Goal: Transaction & Acquisition: Purchase product/service

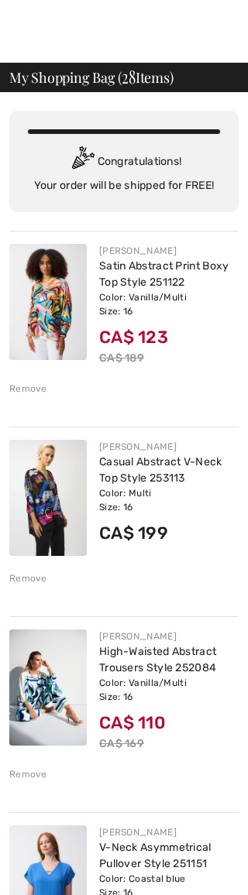
scroll to position [7, 0]
click at [69, 309] on img at bounding box center [47, 302] width 77 height 116
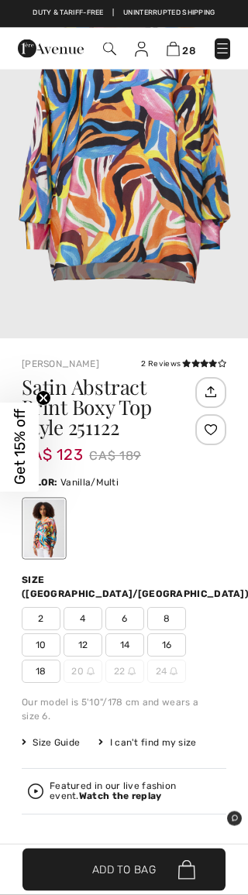
scroll to position [490, 0]
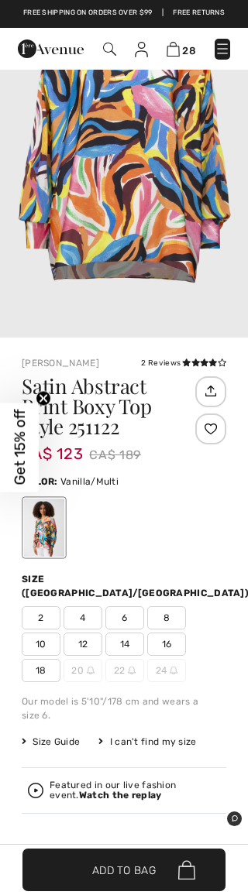
click at [42, 782] on img at bounding box center [35, 789] width 15 height 15
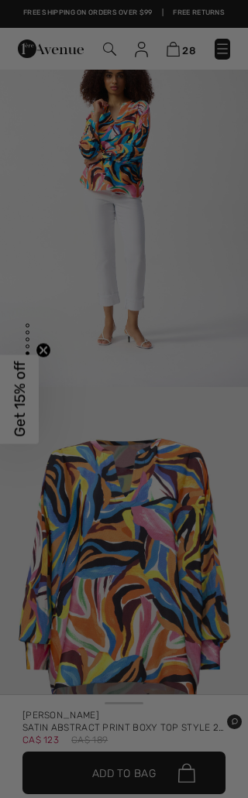
scroll to position [0, 0]
checkbox input "true"
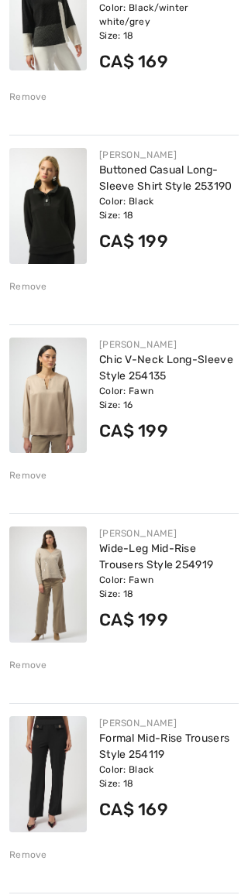
scroll to position [2027, 0]
click at [63, 605] on img at bounding box center [47, 584] width 77 height 116
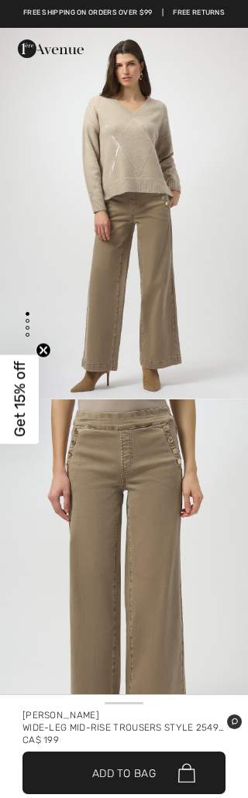
click at [148, 160] on img "1 / 4" at bounding box center [124, 213] width 248 height 371
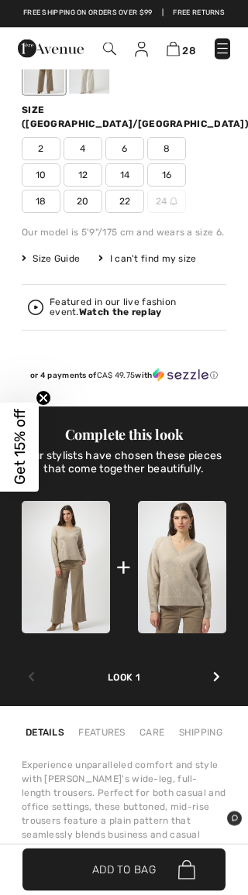
scroll to position [964, 0]
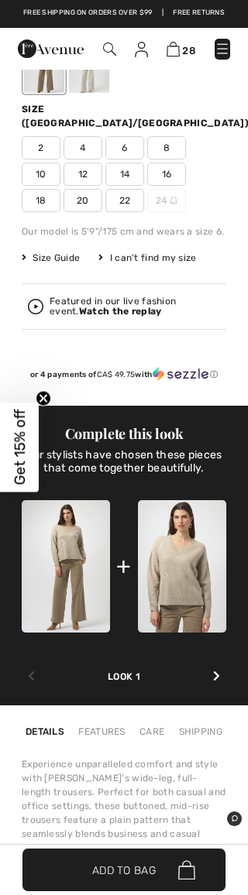
click at [190, 558] on img at bounding box center [182, 566] width 88 height 132
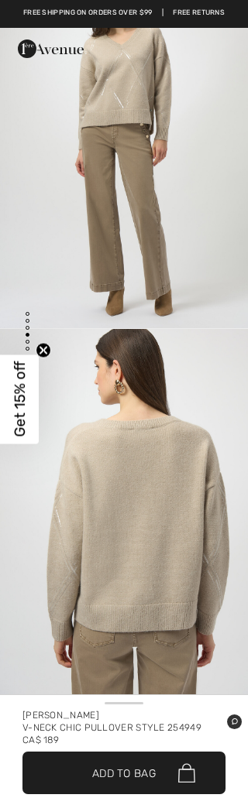
scroll to position [1185, 0]
click at [176, 737] on div "CA$ 189" at bounding box center [123, 740] width 203 height 12
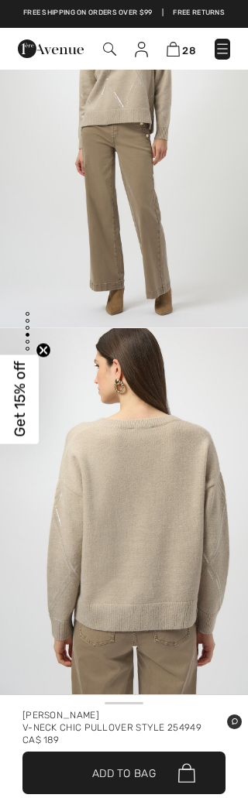
click at [143, 729] on div "V-neck Chic Pullover Style 254949" at bounding box center [123, 727] width 203 height 12
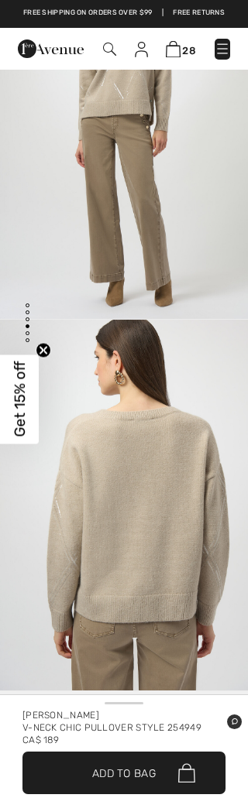
click at [134, 772] on span "Add to Bag" at bounding box center [123, 773] width 63 height 16
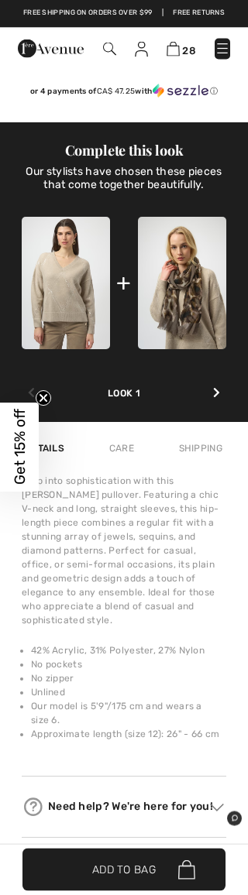
scroll to position [1170, 0]
